Goal: Transaction & Acquisition: Purchase product/service

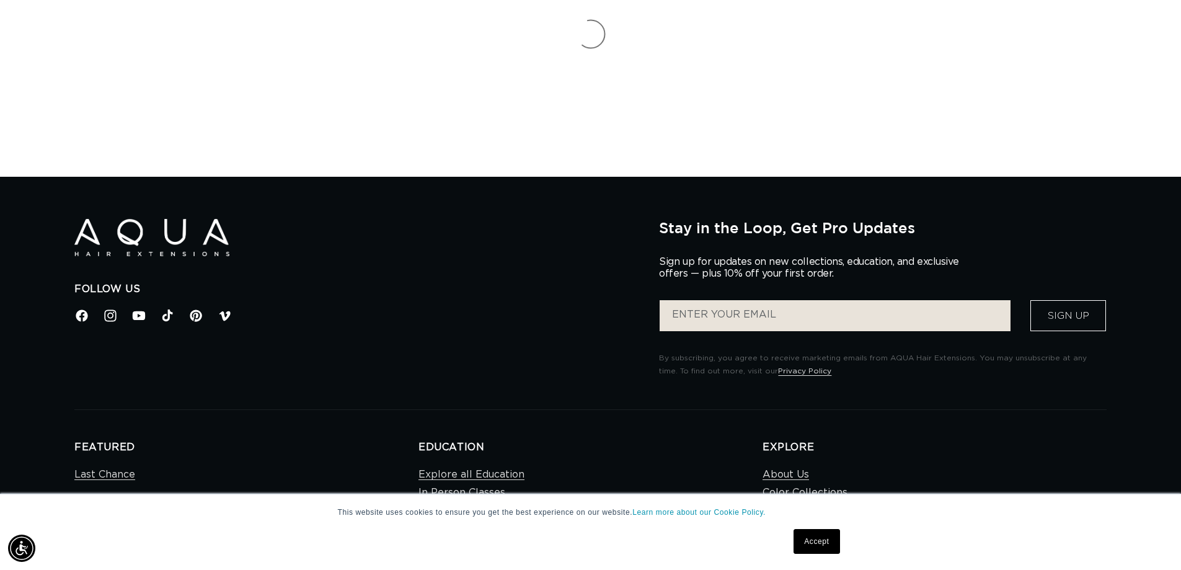
scroll to position [124, 0]
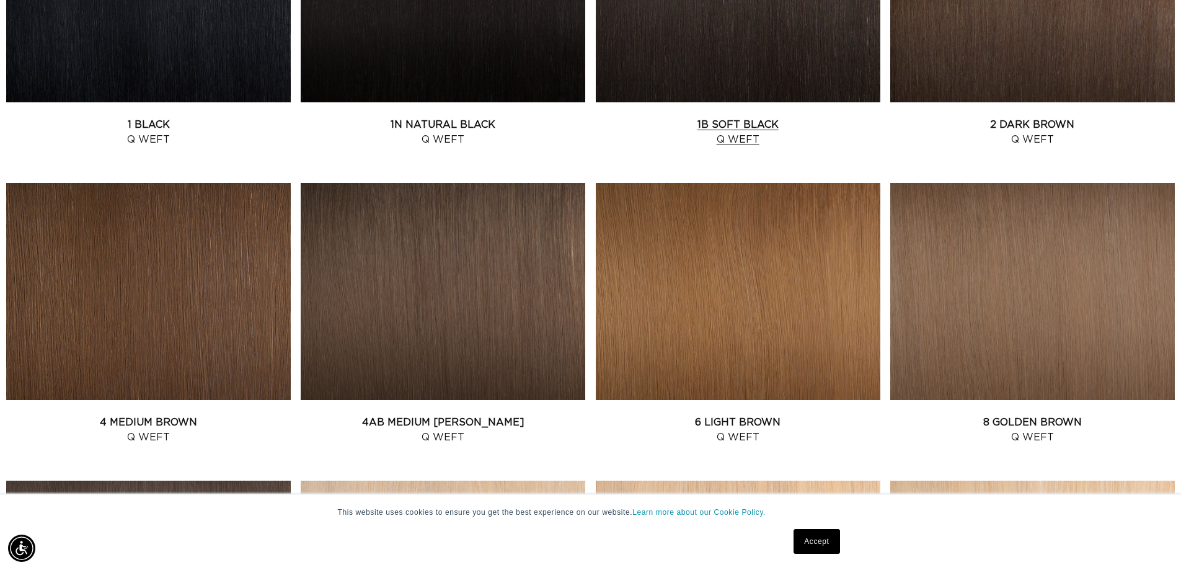
scroll to position [434, 0]
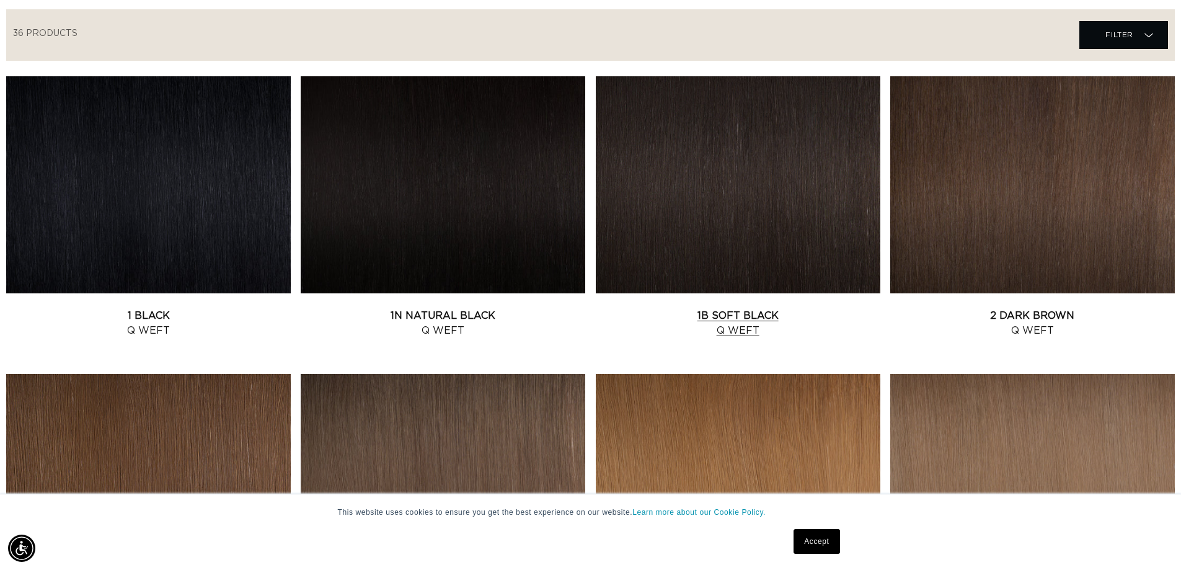
click at [714, 308] on link "1B Soft Black Q Weft" at bounding box center [738, 323] width 285 height 30
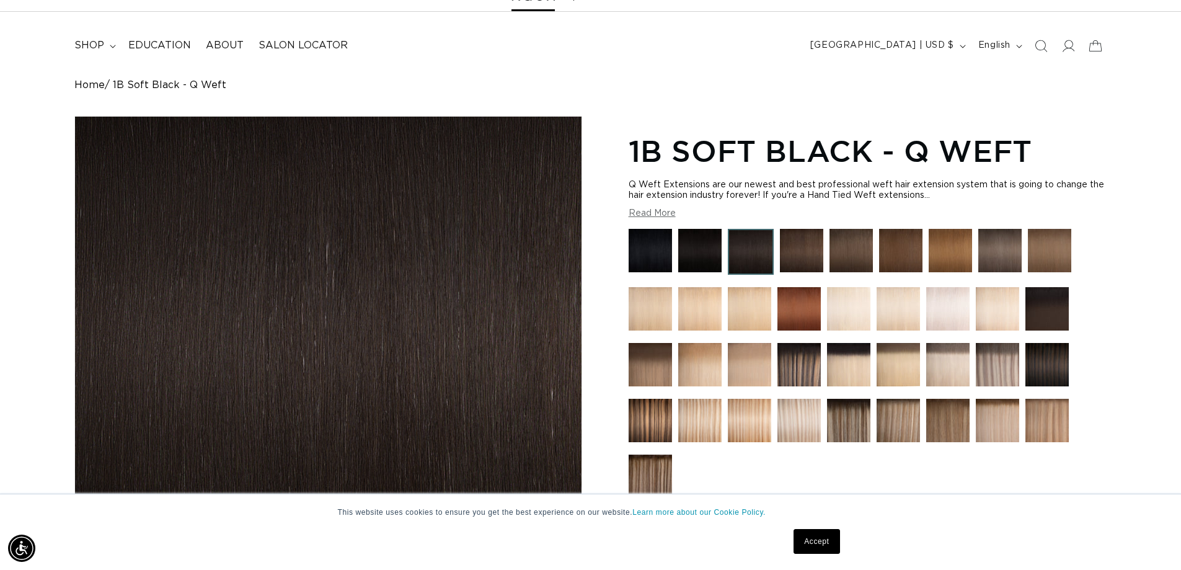
scroll to position [124, 0]
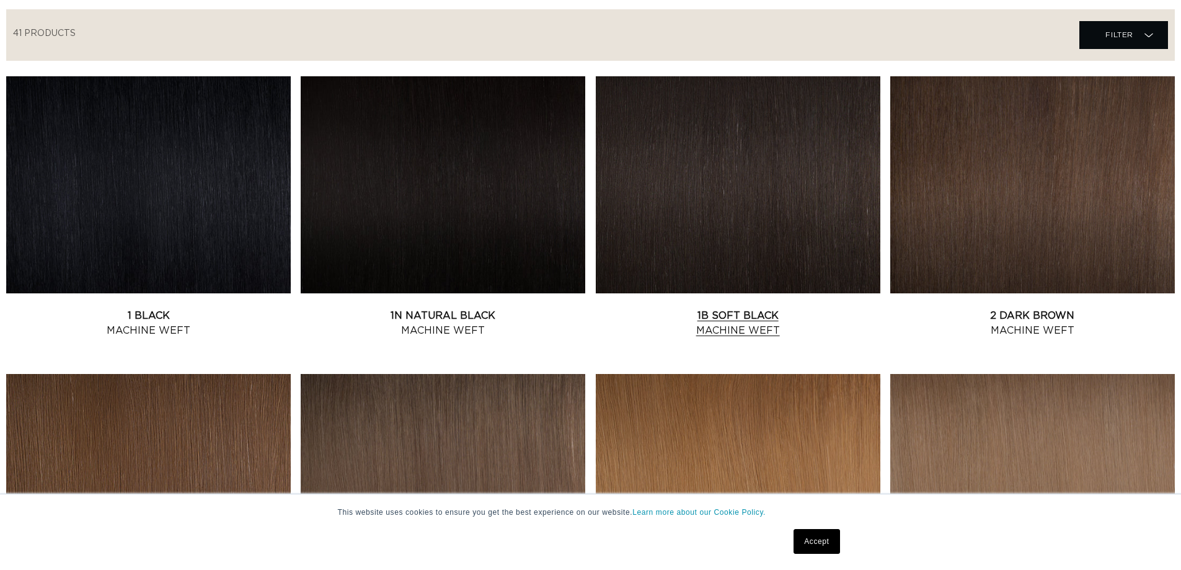
click at [806, 308] on link "1B Soft Black Machine Weft" at bounding box center [738, 323] width 285 height 30
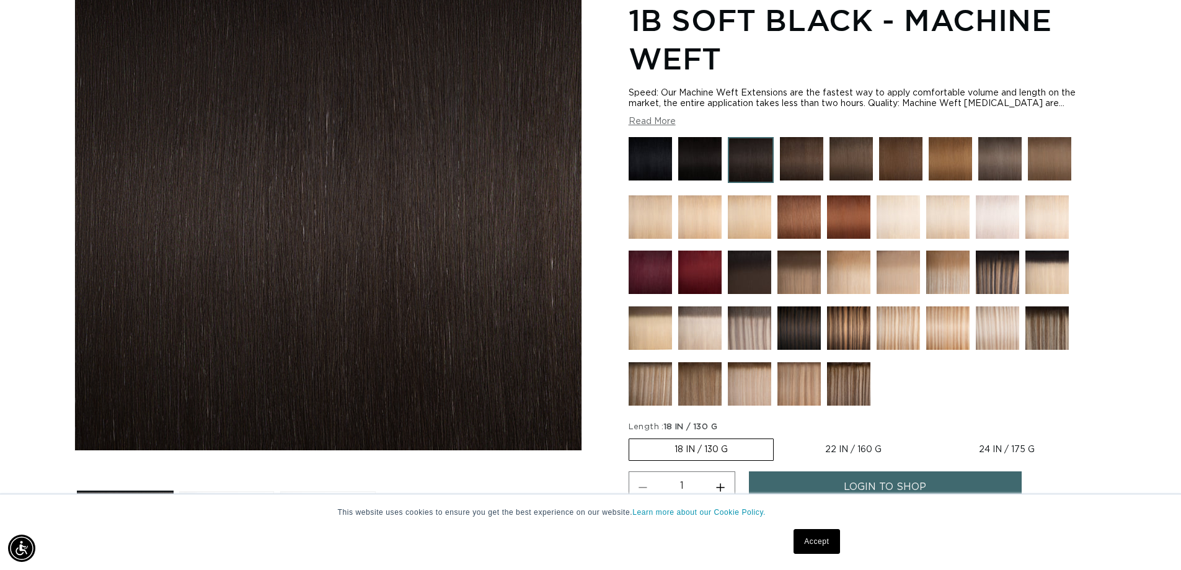
scroll to position [0, 1093]
